Goal: Task Accomplishment & Management: Use online tool/utility

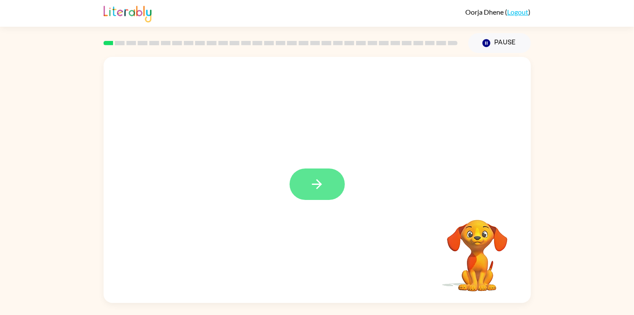
click at [299, 196] on button "button" at bounding box center [316, 184] width 55 height 31
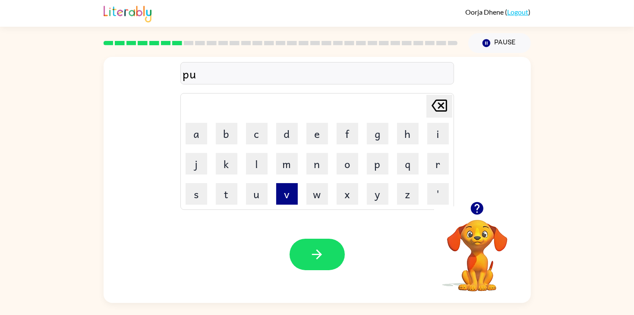
click at [294, 200] on button "v" at bounding box center [287, 194] width 22 height 22
type button "v"
click at [481, 213] on icon "button" at bounding box center [477, 208] width 13 height 13
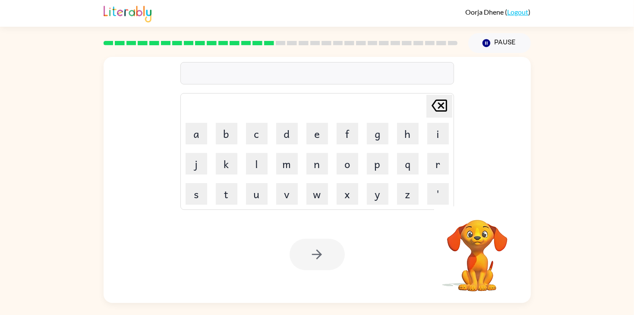
click at [268, 208] on div "Your browser must support playing .mp4 files to use Literably. Please try using…" at bounding box center [317, 254] width 427 height 97
click at [262, 212] on div "Your browser must support playing .mp4 files to use Literably. Please try using…" at bounding box center [317, 254] width 427 height 97
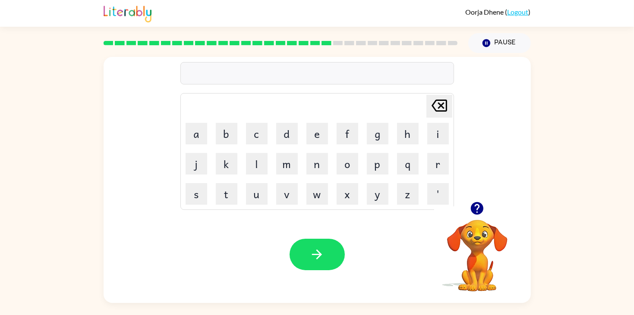
click at [478, 210] on icon "button" at bounding box center [477, 208] width 13 height 13
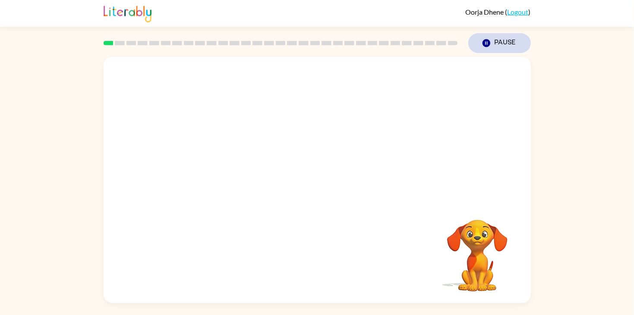
click at [486, 48] on button "Pause Pause" at bounding box center [499, 43] width 63 height 20
